Goal: Information Seeking & Learning: Learn about a topic

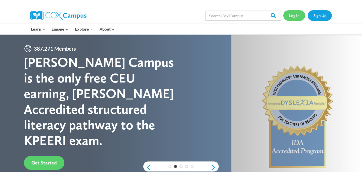
click at [296, 19] on link "Log In" at bounding box center [294, 15] width 22 height 10
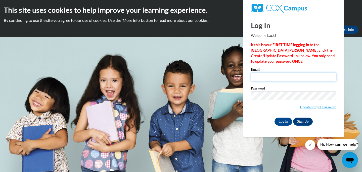
type input "judith.north@franklin.k12.wi.us"
click at [256, 111] on span "Update/Forgot Password" at bounding box center [293, 102] width 85 height 21
click at [281, 122] on input "Log In" at bounding box center [283, 122] width 18 height 8
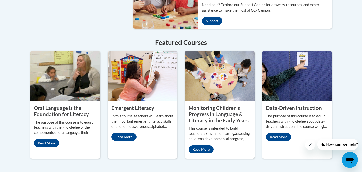
scroll to position [427, 0]
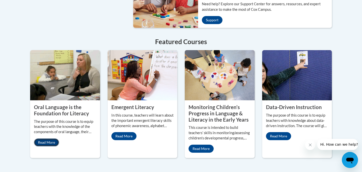
click at [45, 139] on link "Read More" at bounding box center [46, 143] width 25 height 8
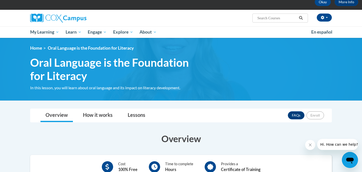
scroll to position [29, 0]
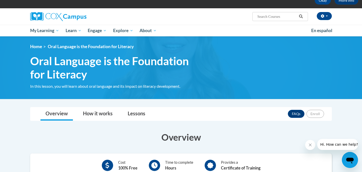
click at [75, 70] on span "Oral Language is the Foundation for Literacy" at bounding box center [116, 68] width 173 height 27
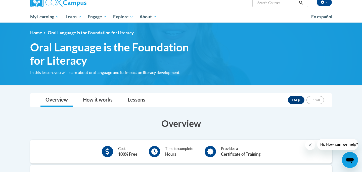
scroll to position [21, 0]
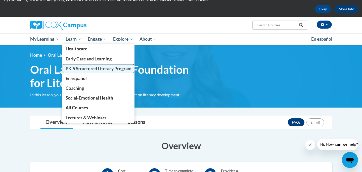
click at [74, 68] on span "PK-5 Structured Literacy Program" at bounding box center [99, 68] width 66 height 5
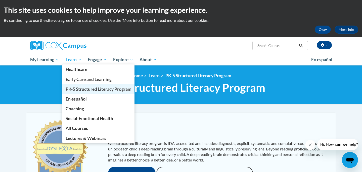
click at [79, 89] on span "PK-5 Structured Literacy Program" at bounding box center [99, 89] width 66 height 5
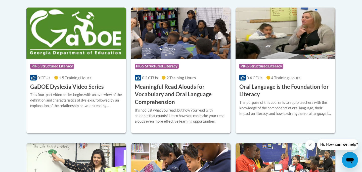
scroll to position [346, 0]
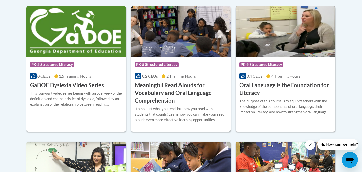
click at [276, 89] on h3 "Oral Language is the Foundation for Literacy" at bounding box center [285, 90] width 92 height 16
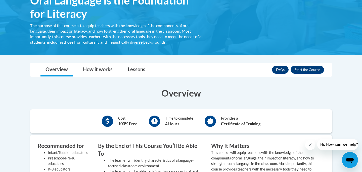
scroll to position [60, 0]
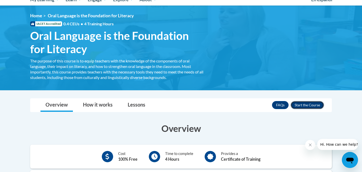
click at [306, 106] on button "Enroll" at bounding box center [306, 105] width 33 height 8
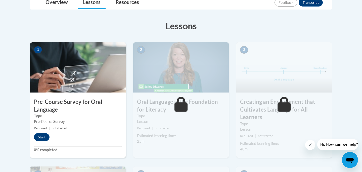
scroll to position [127, 0]
click at [41, 136] on button "Start" at bounding box center [42, 137] width 16 height 8
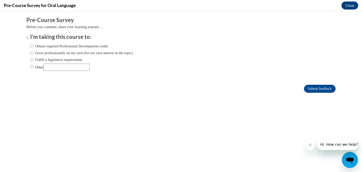
scroll to position [0, 0]
click at [33, 47] on input "Obtain required Professional Development credit." at bounding box center [31, 46] width 3 height 6
radio input "true"
click at [32, 53] on input "Grow professionally on my own (for my own interest in the topic)." at bounding box center [31, 53] width 3 height 6
radio input "true"
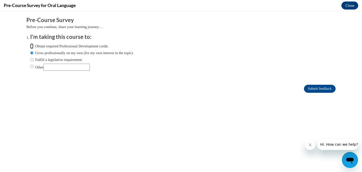
click at [31, 46] on input "Obtain required Professional Development credit." at bounding box center [31, 46] width 3 height 6
radio input "true"
click at [321, 89] on input "Submit feedback" at bounding box center [320, 89] width 32 height 8
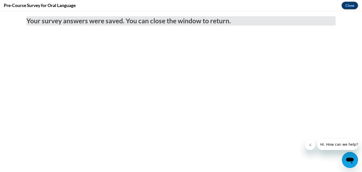
click at [350, 5] on button "Close" at bounding box center [349, 6] width 17 height 8
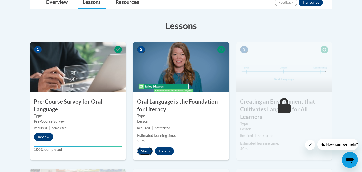
click at [140, 151] on button "Start" at bounding box center [145, 151] width 16 height 8
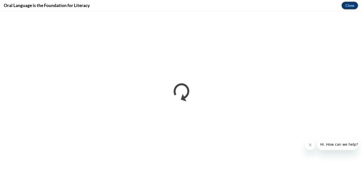
click at [348, 6] on button "Close" at bounding box center [349, 6] width 17 height 8
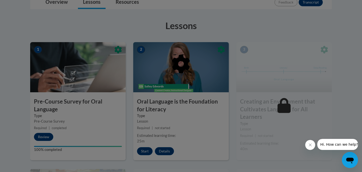
click at [192, 81] on div at bounding box center [180, 89] width 301 height 95
click at [144, 153] on div at bounding box center [181, 86] width 362 height 172
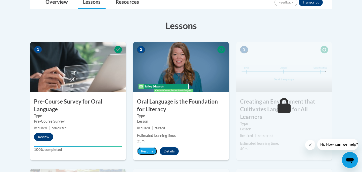
click at [144, 153] on button "Resume" at bounding box center [147, 151] width 20 height 8
